Goal: Task Accomplishment & Management: Manage account settings

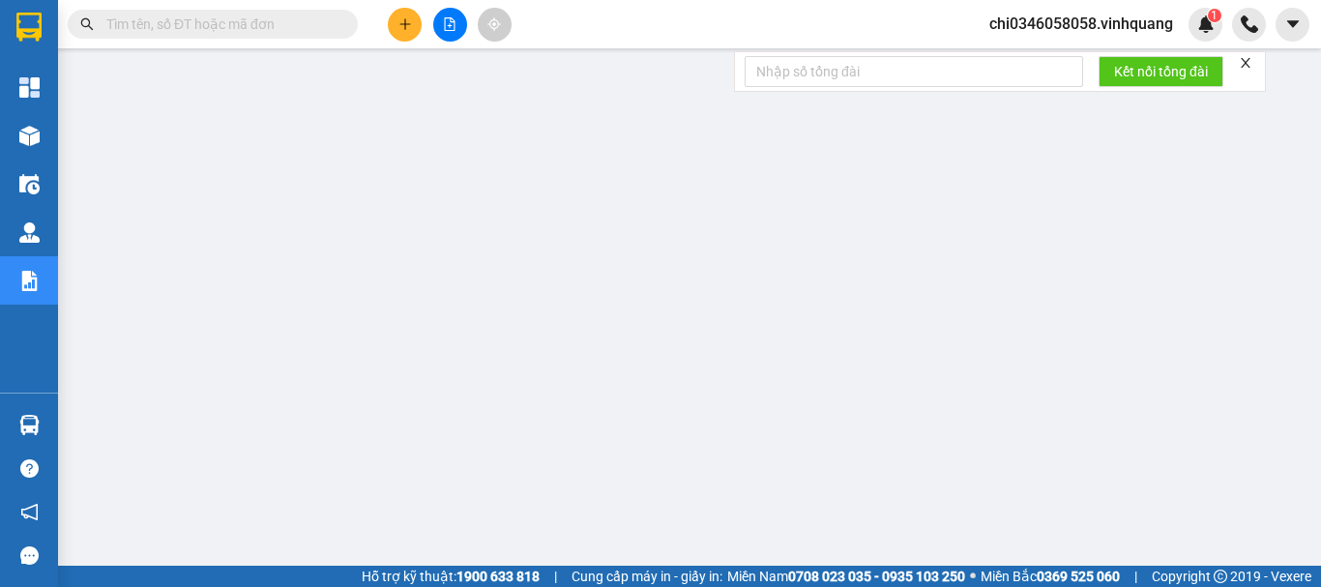
click at [141, 26] on input "text" at bounding box center [220, 24] width 228 height 21
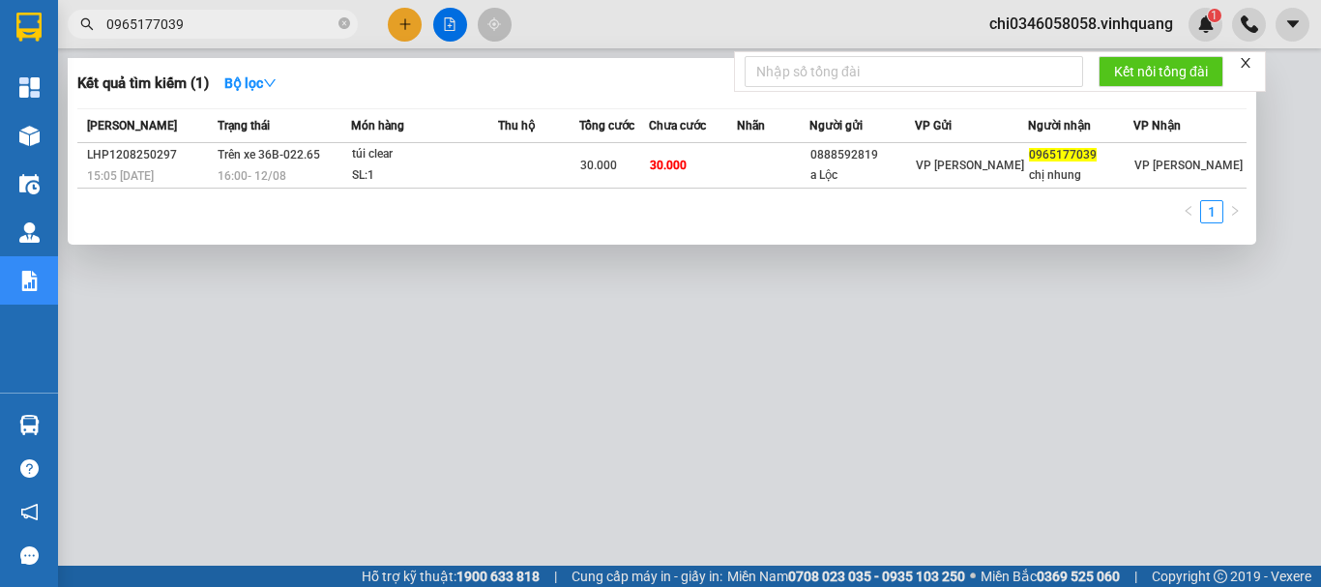
type input "0965177039"
click at [1060, 20] on div at bounding box center [660, 293] width 1321 height 587
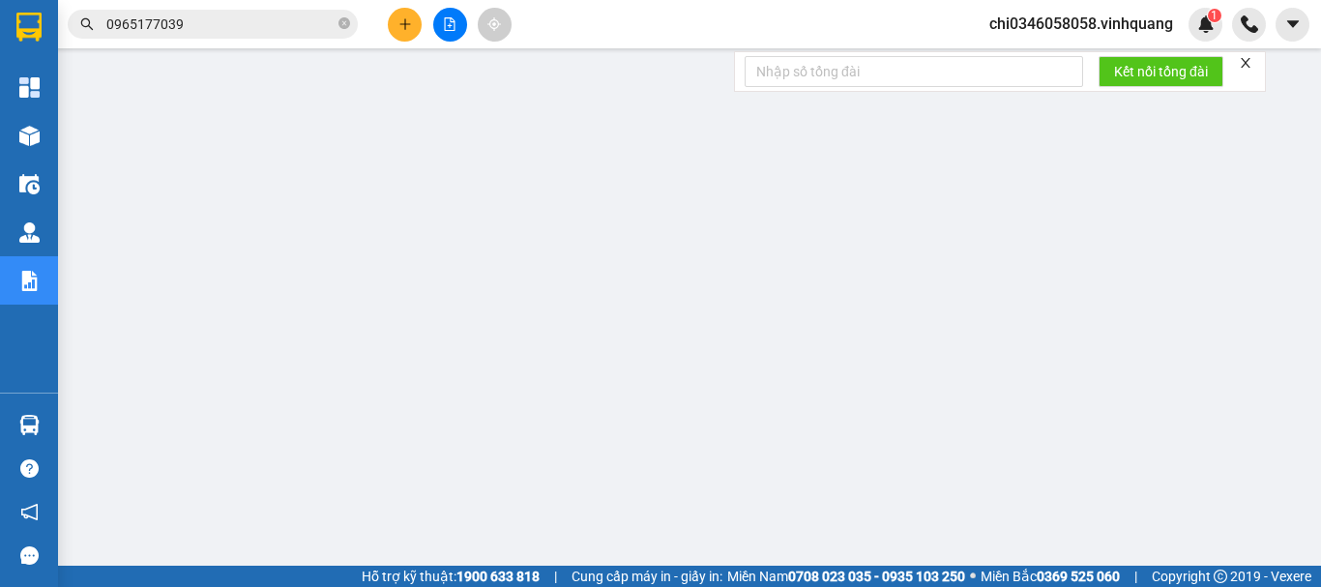
click at [1078, 23] on span "chi0346058058.vinhquang" at bounding box center [1081, 24] width 215 height 24
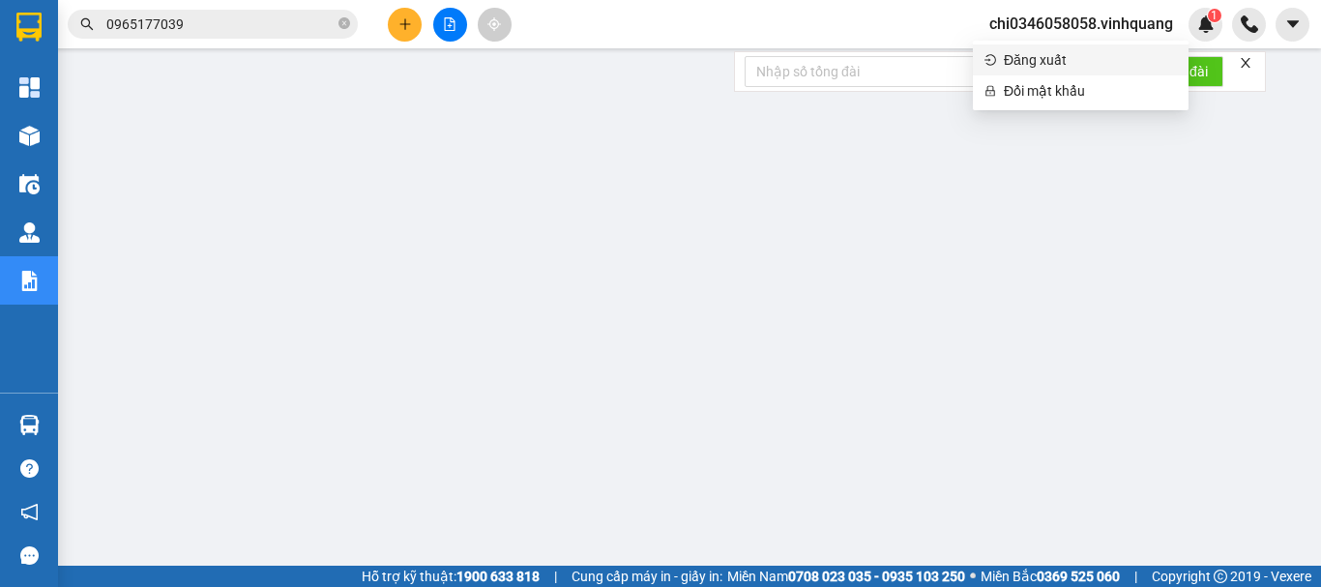
click at [1031, 60] on span "Đăng xuất" at bounding box center [1090, 59] width 173 height 21
